Goal: Information Seeking & Learning: Learn about a topic

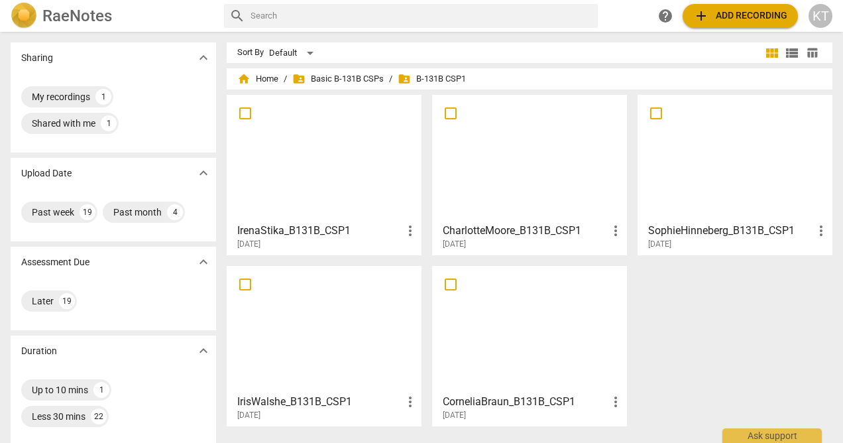
drag, startPoint x: 0, startPoint y: 0, endPoint x: 712, endPoint y: 236, distance: 750.0
click at [712, 236] on h3 "SophieHinneberg_B131B_CSP1" at bounding box center [730, 231] width 165 height 16
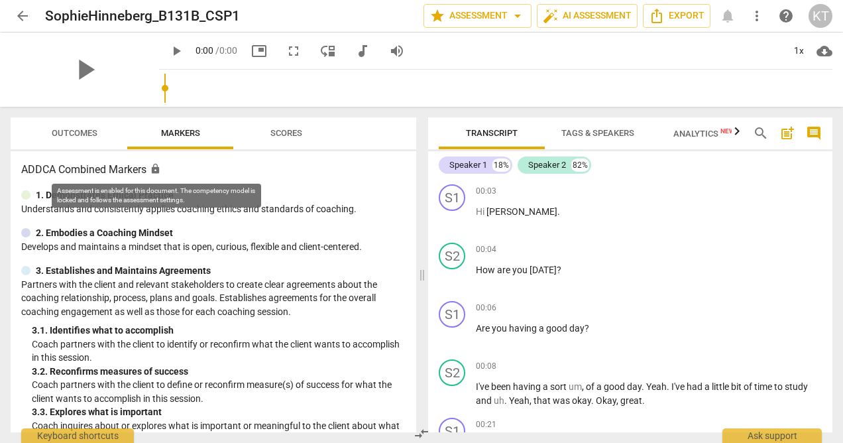
click at [20, 15] on span "arrow_back" at bounding box center [23, 16] width 16 height 16
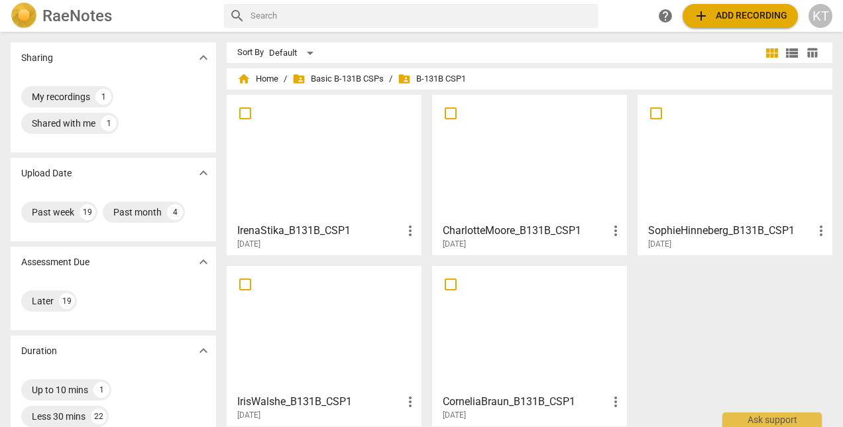
click at [91, 126] on div "Shared with me" at bounding box center [64, 123] width 64 height 13
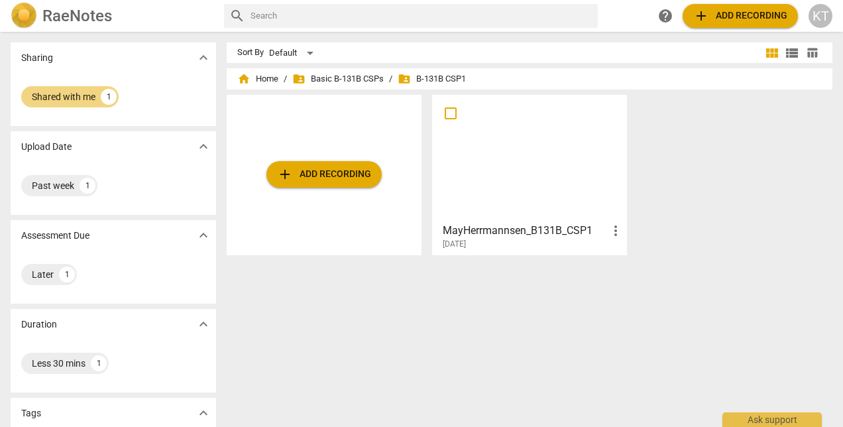
click at [360, 74] on span "folder_shared Basic B-131B CSPs" at bounding box center [337, 78] width 91 height 13
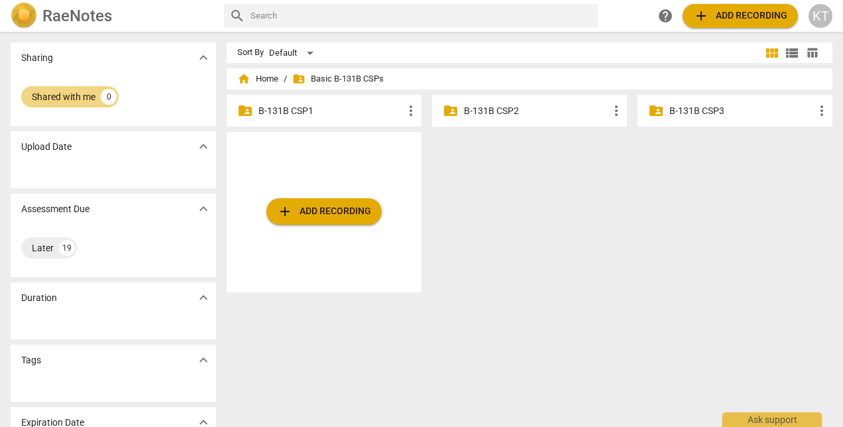
click at [261, 76] on span "home Home" at bounding box center [257, 78] width 41 height 13
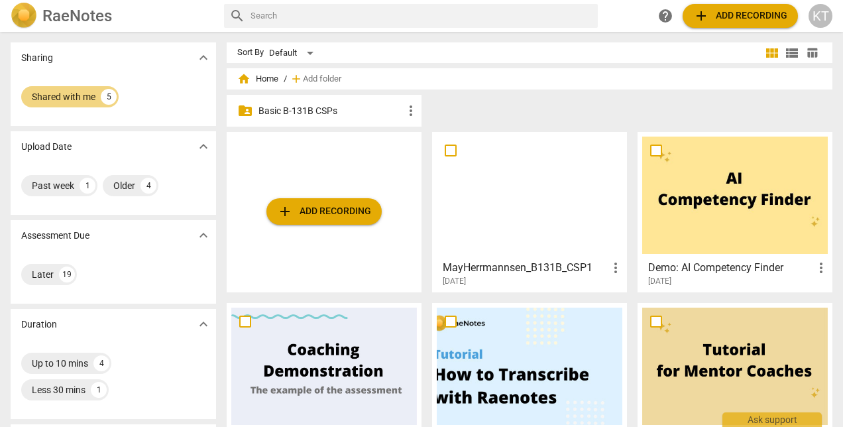
click at [328, 107] on p "Basic B-131B CSPs" at bounding box center [331, 111] width 145 height 14
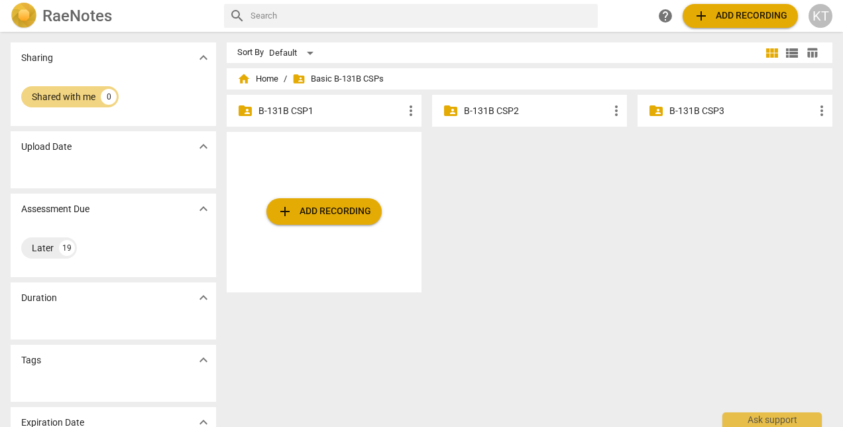
click at [328, 107] on p "B-131B CSP1" at bounding box center [331, 111] width 145 height 14
